Goal: Information Seeking & Learning: Learn about a topic

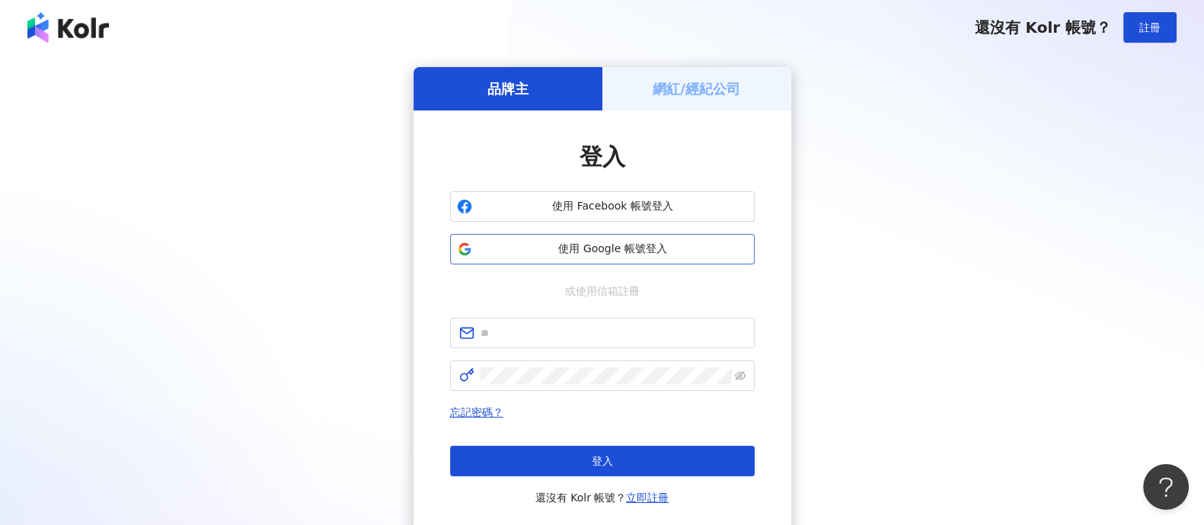
click at [702, 252] on span "使用 Google 帳號登入" at bounding box center [613, 248] width 270 height 15
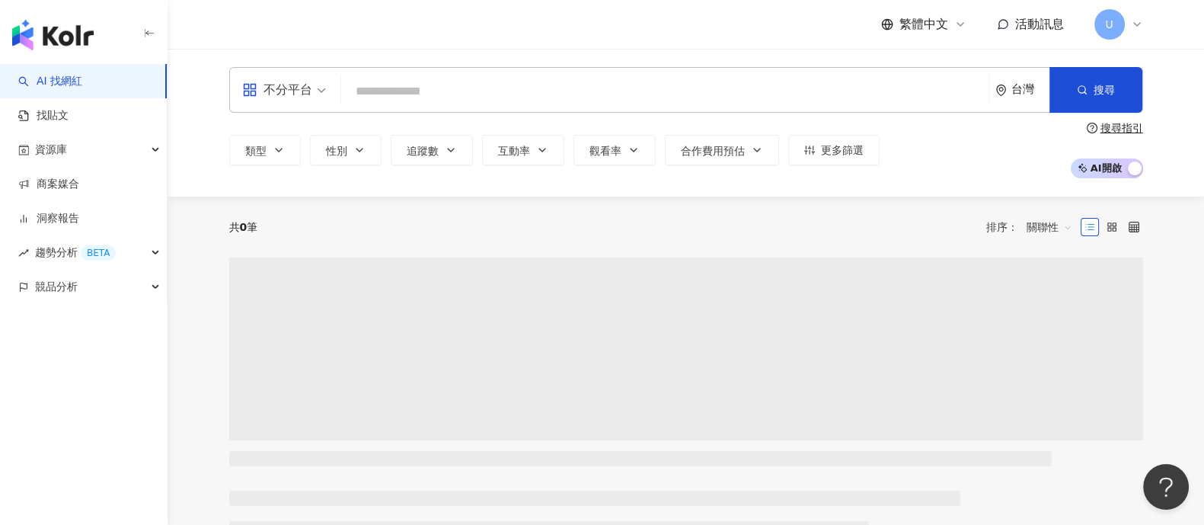
click at [603, 247] on div "共 0 筆 排序： 關聯性" at bounding box center [686, 226] width 914 height 61
click at [65, 219] on link "洞察報告" at bounding box center [48, 218] width 61 height 15
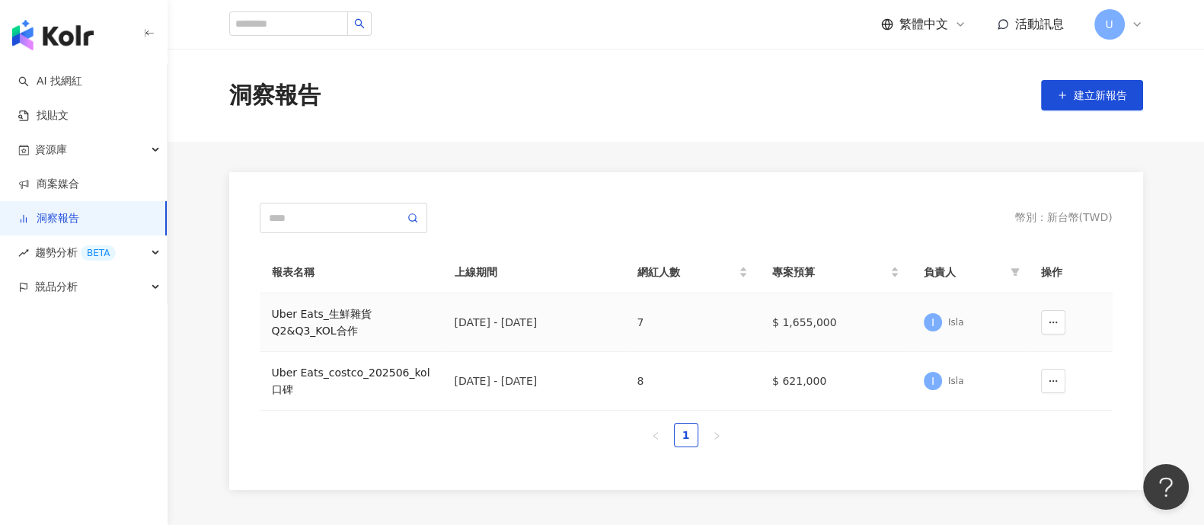
click at [331, 321] on div "Uber Eats_生鮮雜貨Q2&Q3_KOL合作" at bounding box center [351, 322] width 158 height 34
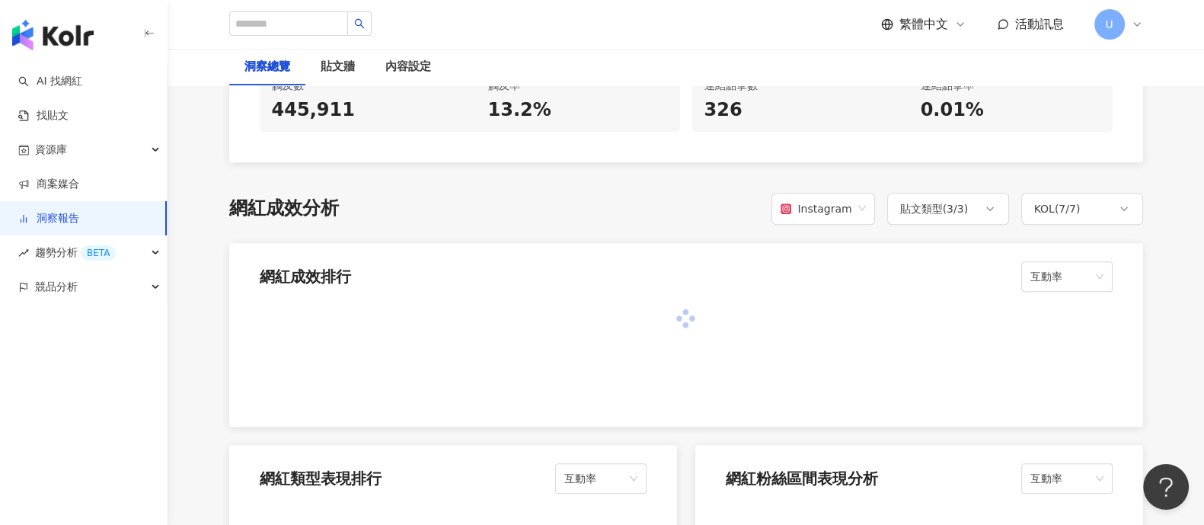
scroll to position [952, 0]
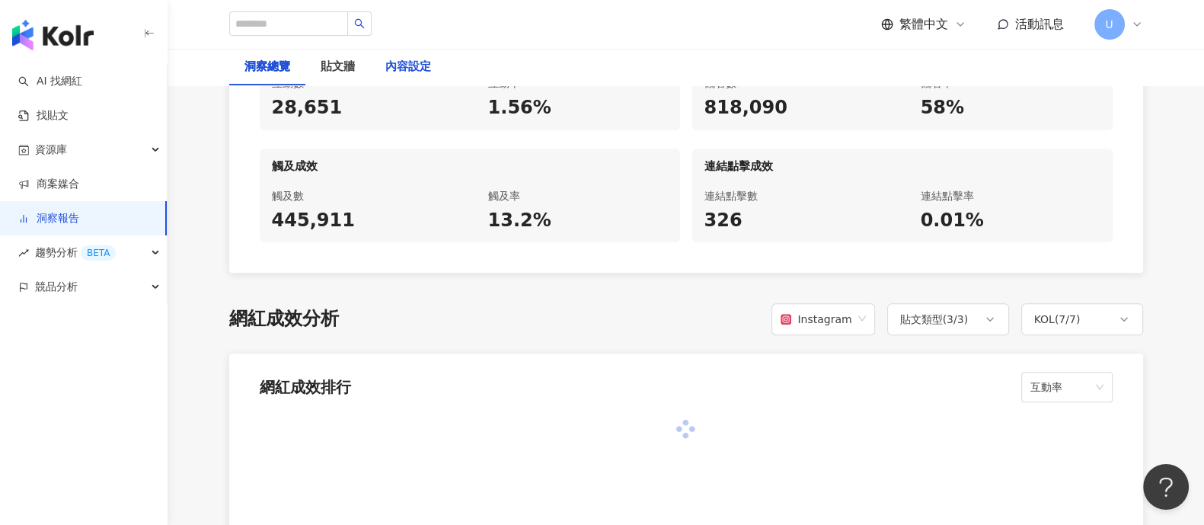
click at [423, 72] on div "內容設定" at bounding box center [408, 67] width 46 height 18
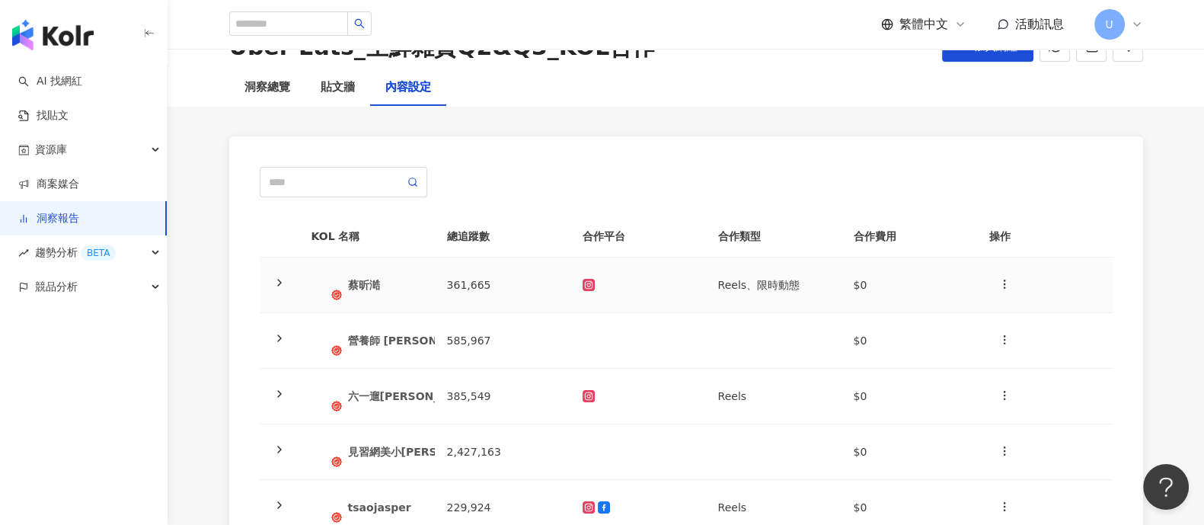
scroll to position [94, 0]
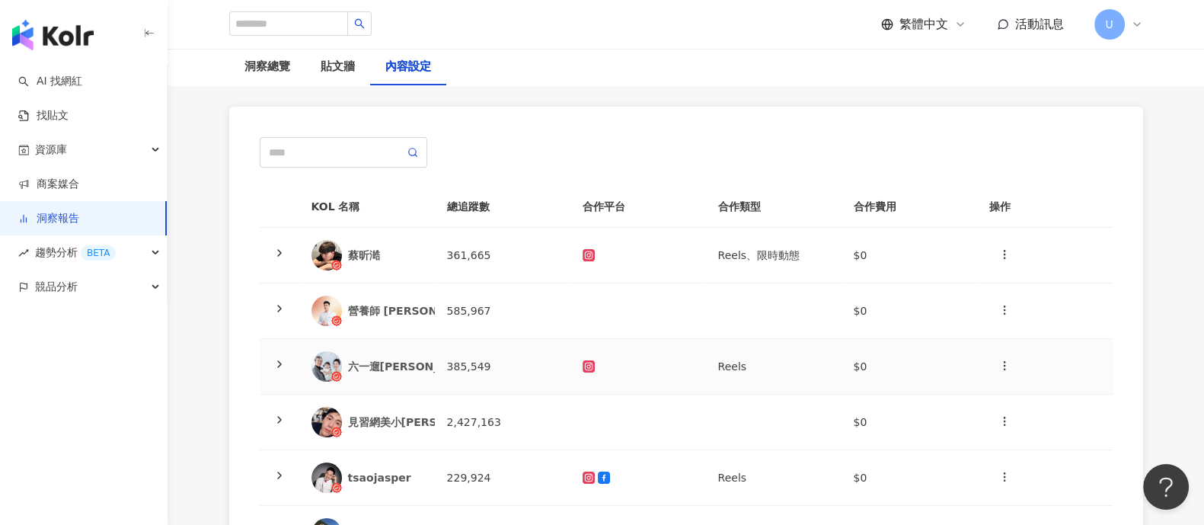
click at [278, 367] on icon at bounding box center [279, 364] width 12 height 12
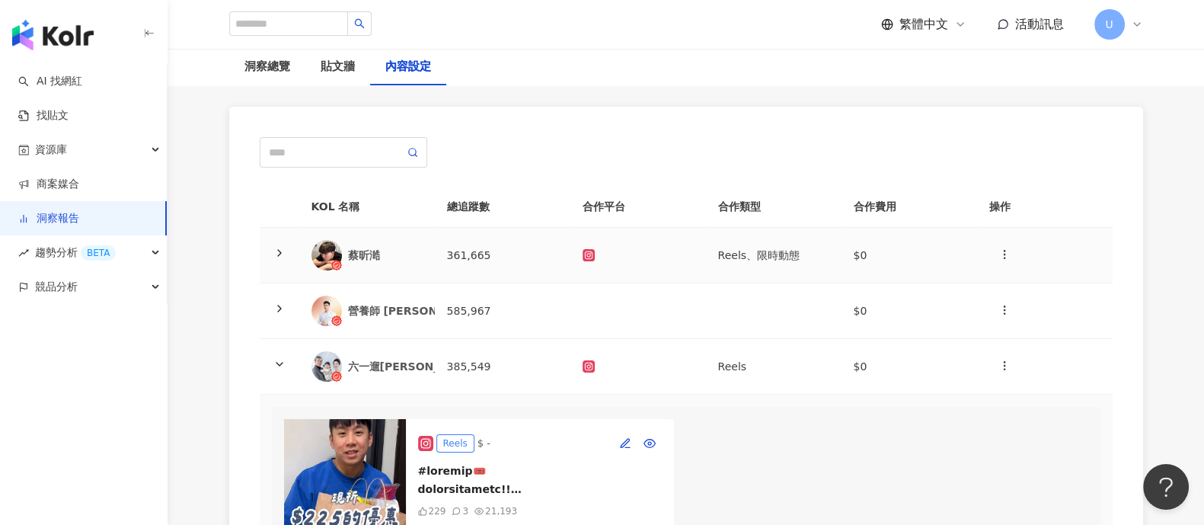
click at [277, 249] on icon at bounding box center [279, 253] width 12 height 12
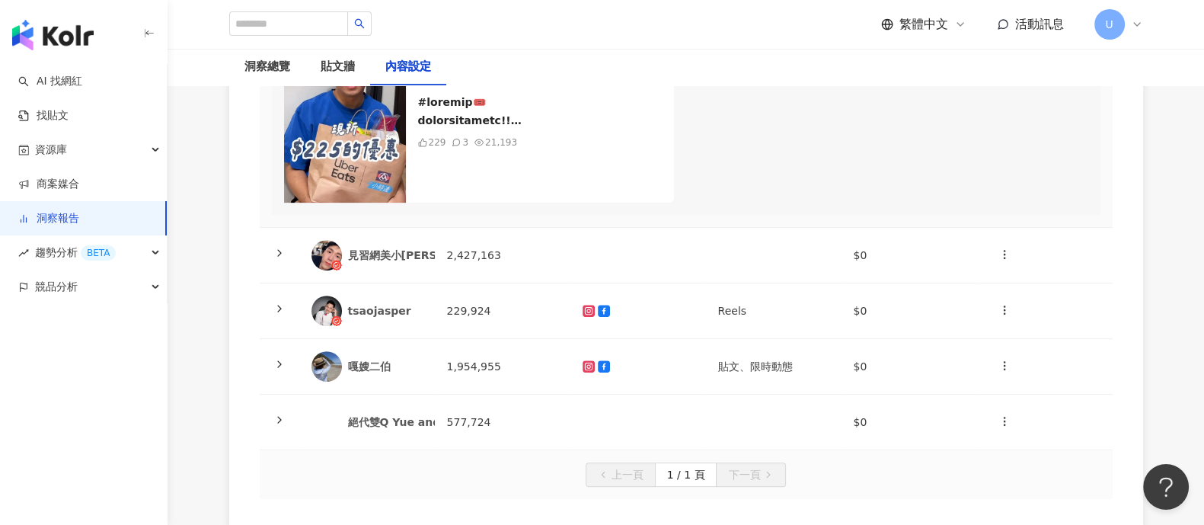
scroll to position [665, 0]
click at [273, 314] on icon at bounding box center [279, 308] width 12 height 12
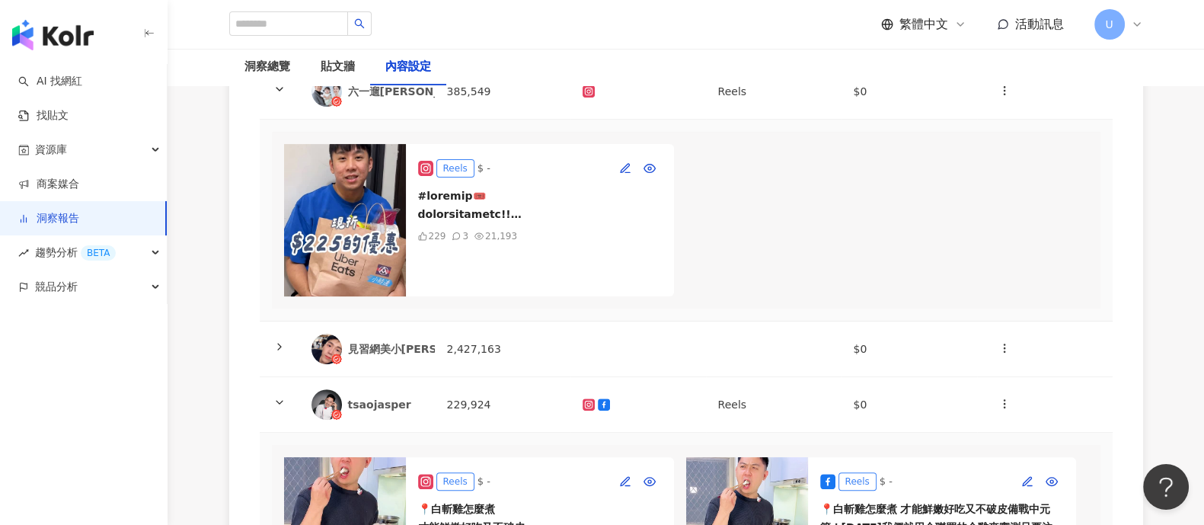
scroll to position [857, 0]
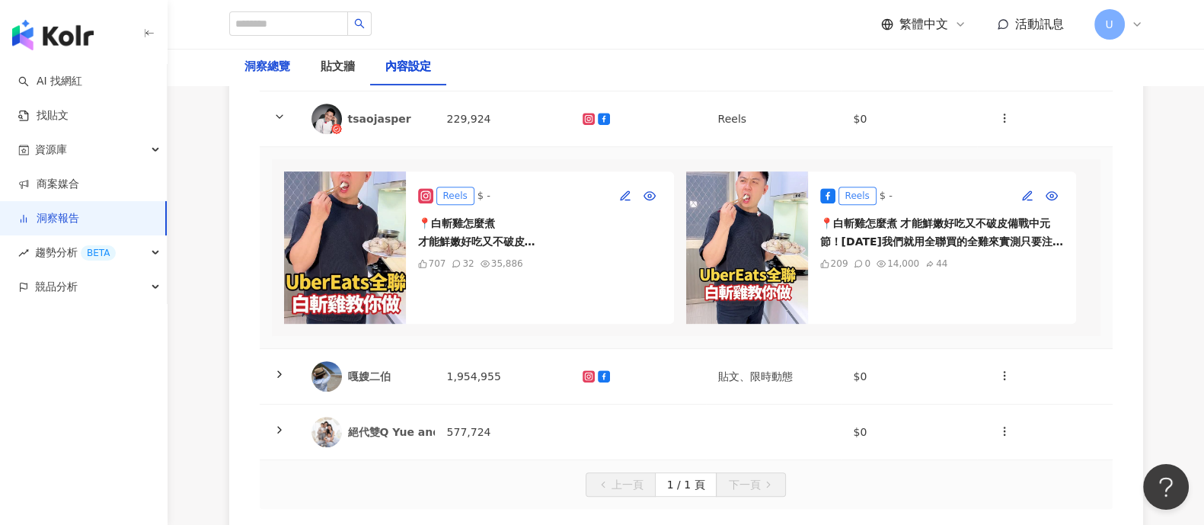
click at [267, 63] on div "洞察總覽" at bounding box center [267, 67] width 46 height 18
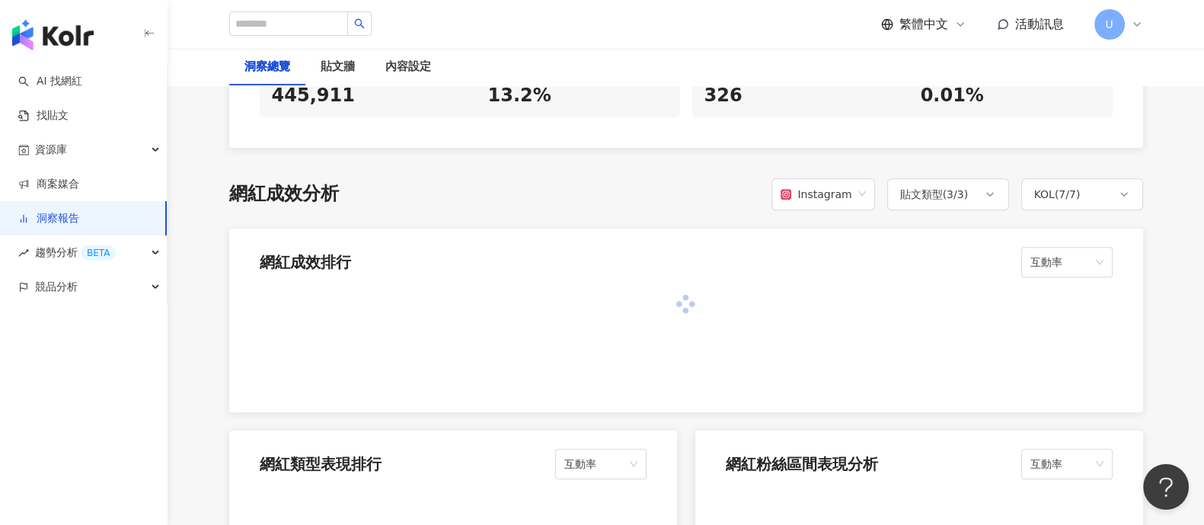
scroll to position [1142, 0]
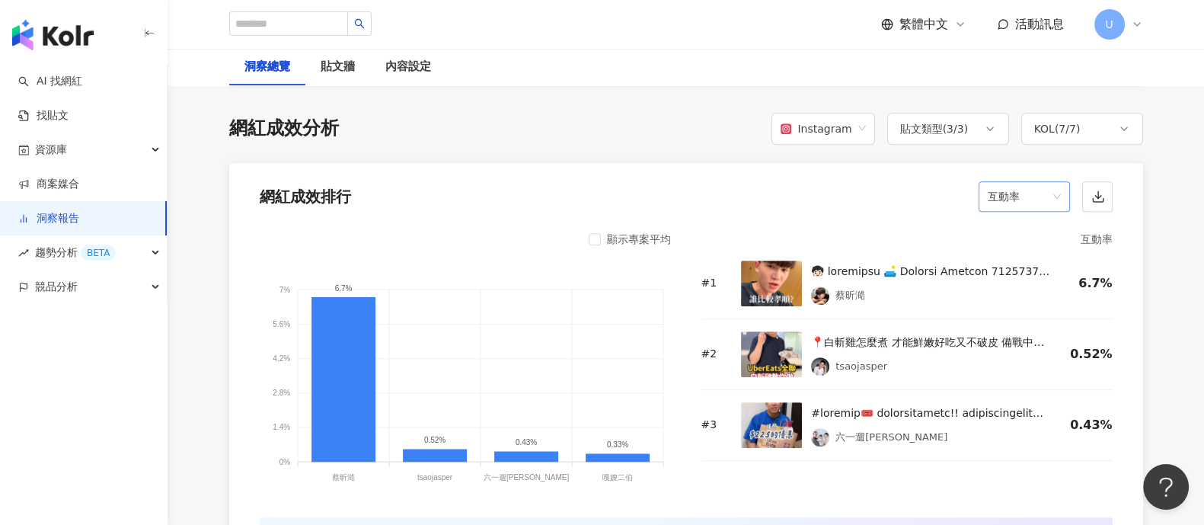
click at [1027, 196] on span "互動率" at bounding box center [1024, 196] width 73 height 29
click at [1024, 327] on div "觀看數" at bounding box center [1023, 333] width 67 height 17
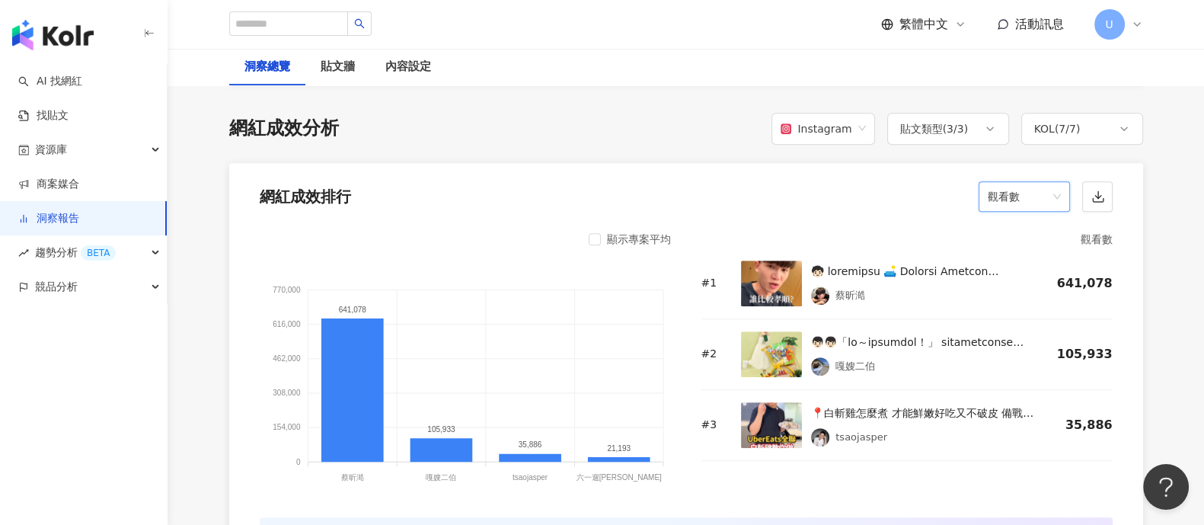
click at [1017, 190] on span "觀看數" at bounding box center [1024, 196] width 73 height 29
click at [1010, 355] on div "觀看率" at bounding box center [1023, 359] width 67 height 17
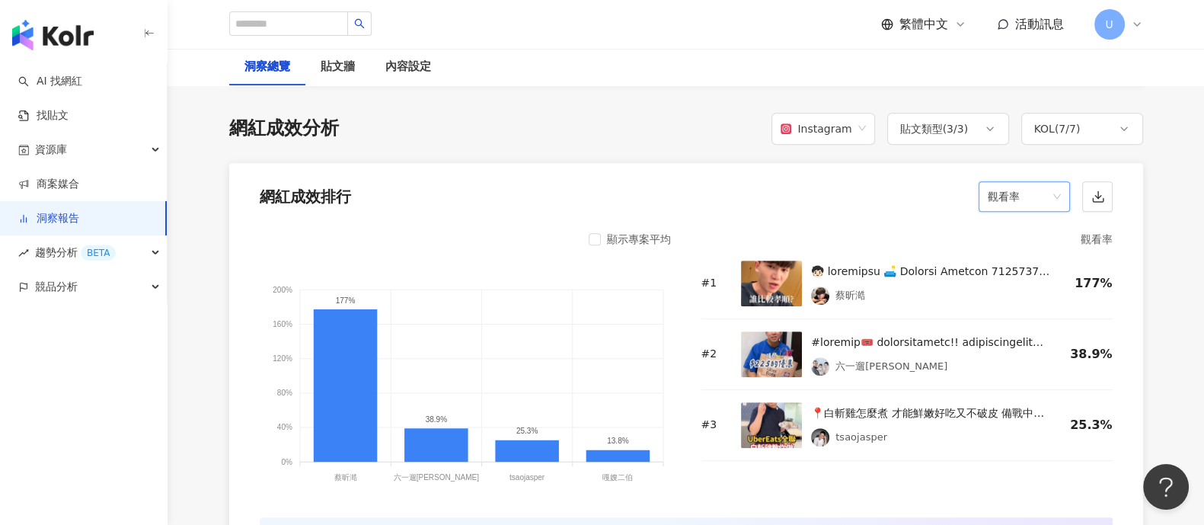
click at [990, 204] on span "觀看率" at bounding box center [1024, 196] width 73 height 29
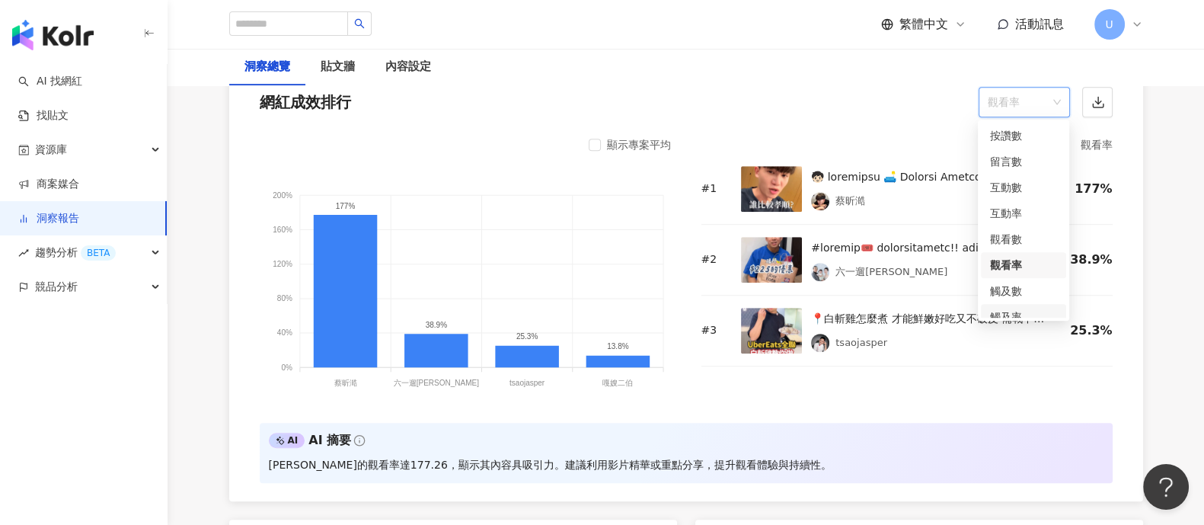
scroll to position [0, 0]
click at [1022, 206] on div "互動率" at bounding box center [1023, 213] width 67 height 17
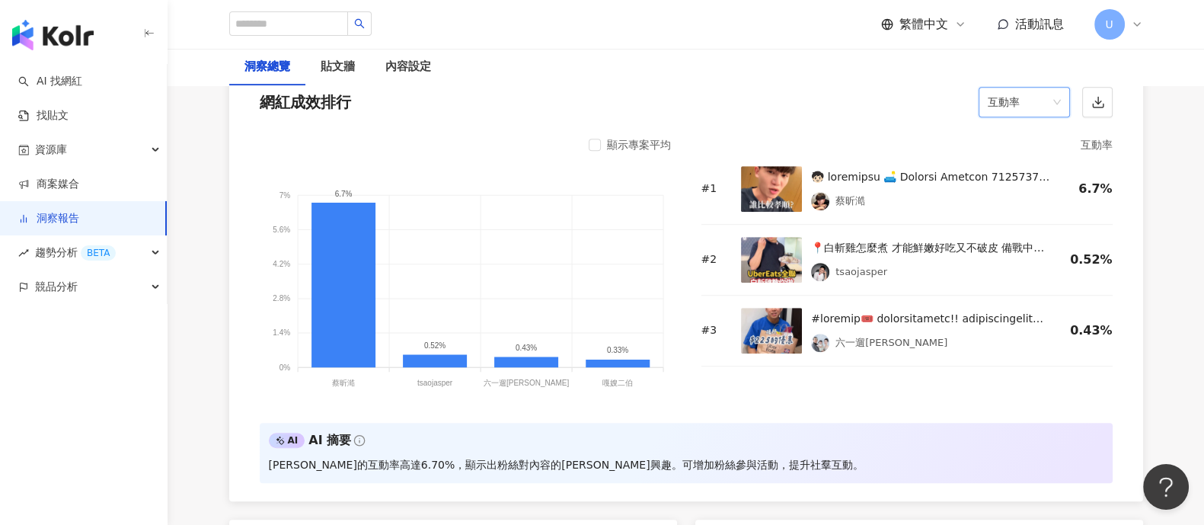
click at [1016, 102] on span "互動率" at bounding box center [1024, 102] width 73 height 29
click at [1020, 158] on div "留言數" at bounding box center [1023, 161] width 67 height 17
